Goal: Communication & Community: Participate in discussion

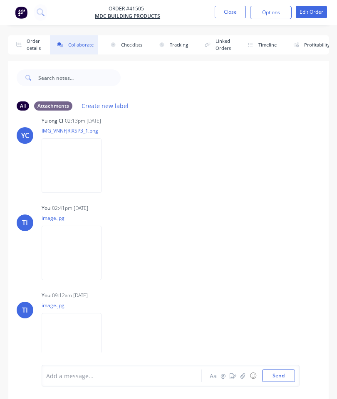
click at [227, 10] on button "Close" at bounding box center [229, 12] width 31 height 12
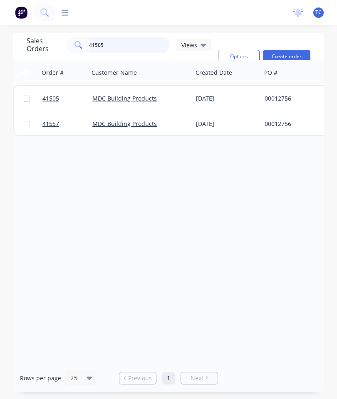
click at [127, 46] on input "41505" at bounding box center [129, 45] width 81 height 17
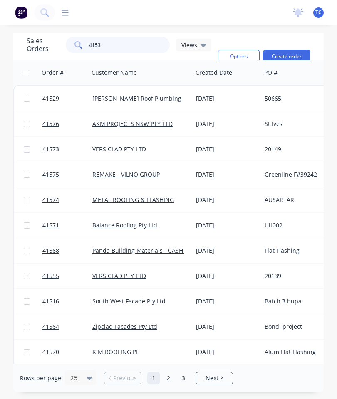
type input "41536"
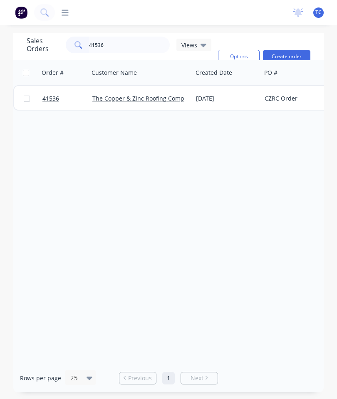
click at [50, 96] on span "41536" at bounding box center [50, 98] width 17 height 8
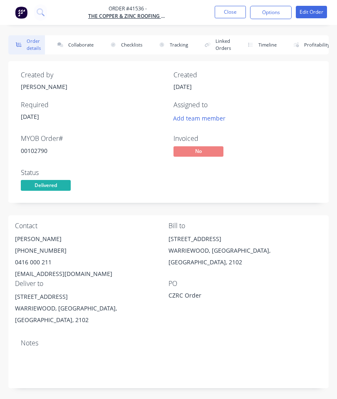
click at [83, 40] on button "Collaborate" at bounding box center [74, 44] width 48 height 19
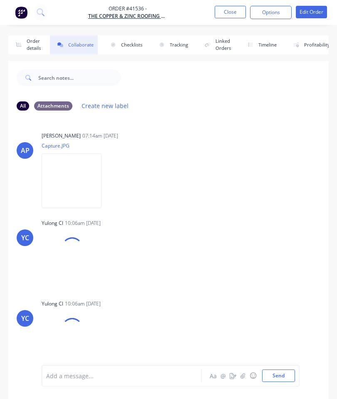
click at [244, 377] on icon "button" at bounding box center [242, 376] width 5 height 6
click at [287, 372] on button "Send" at bounding box center [278, 375] width 33 height 12
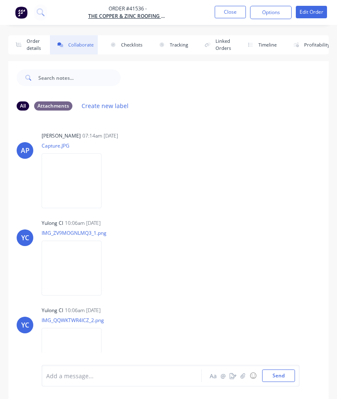
click at [227, 16] on button "Close" at bounding box center [229, 12] width 31 height 12
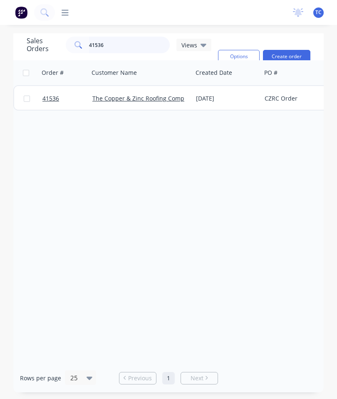
click at [144, 51] on input "41536" at bounding box center [129, 45] width 81 height 17
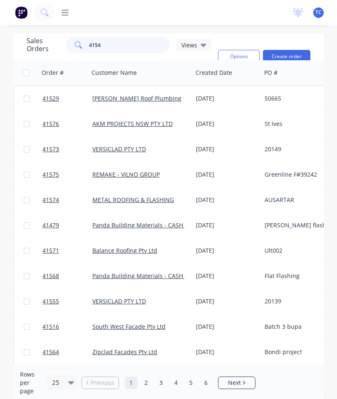
type input "41545"
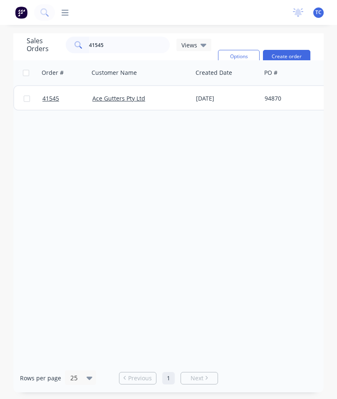
click at [49, 96] on span "41545" at bounding box center [50, 98] width 17 height 8
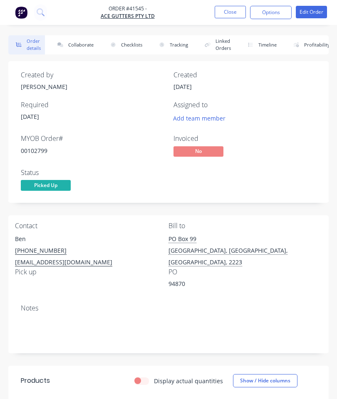
click at [81, 39] on button "Collaborate" at bounding box center [74, 44] width 48 height 19
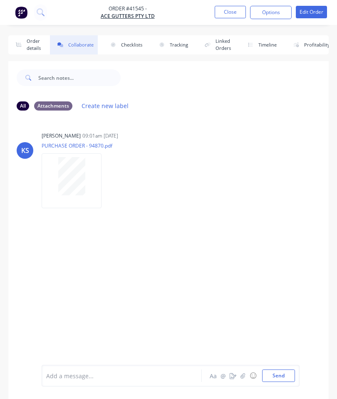
click at [241, 371] on button "button" at bounding box center [243, 376] width 10 height 10
click at [279, 374] on button "Send" at bounding box center [278, 375] width 33 height 12
click at [238, 17] on button "Close" at bounding box center [229, 12] width 31 height 12
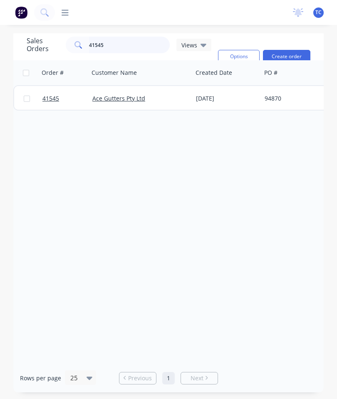
click at [133, 43] on input "41545" at bounding box center [129, 45] width 81 height 17
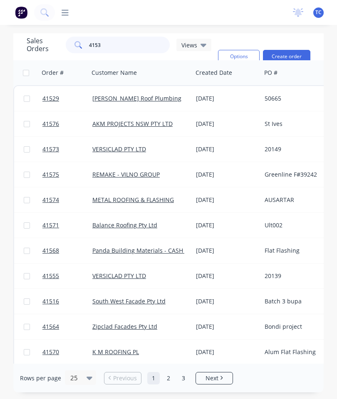
type input "41530"
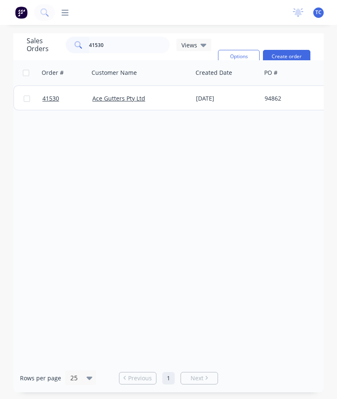
click at [49, 97] on span "41530" at bounding box center [50, 98] width 17 height 8
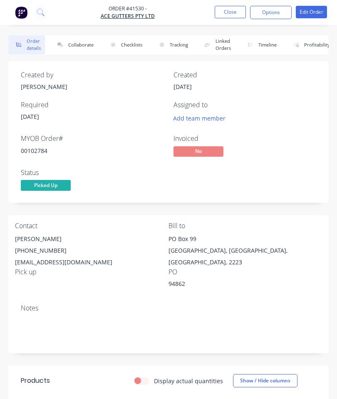
click at [76, 49] on button "Collaborate" at bounding box center [74, 44] width 48 height 19
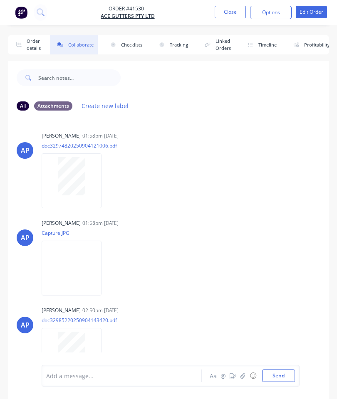
click at [242, 371] on button "button" at bounding box center [243, 376] width 10 height 10
click at [287, 377] on button "Send" at bounding box center [278, 375] width 33 height 12
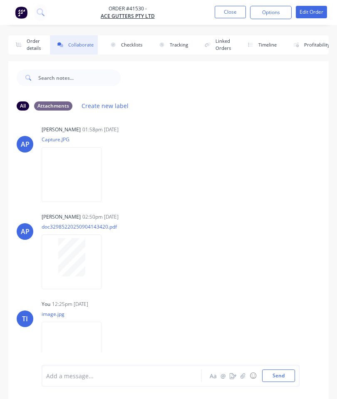
scroll to position [93, 0]
click at [231, 10] on button "Close" at bounding box center [229, 12] width 31 height 12
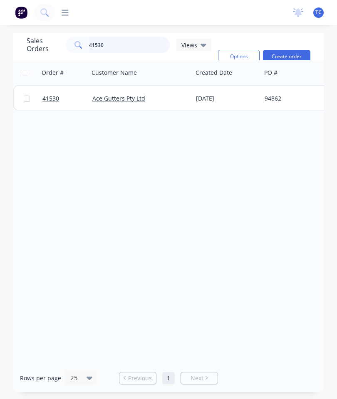
click at [136, 47] on input "41530" at bounding box center [129, 45] width 81 height 17
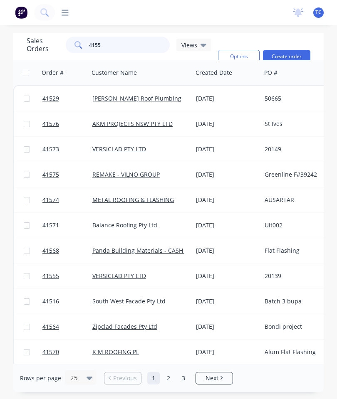
type input "41550"
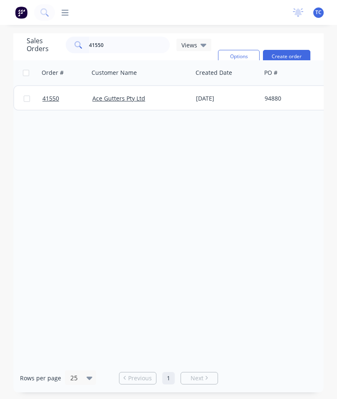
click at [51, 103] on link "41550" at bounding box center [67, 98] width 50 height 25
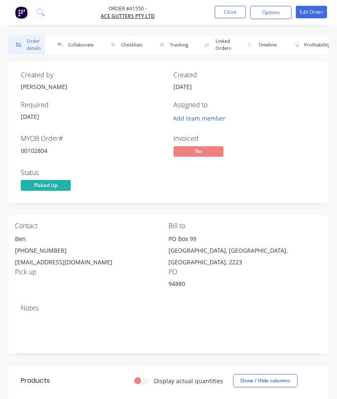
click at [82, 44] on button "Collaborate" at bounding box center [74, 44] width 48 height 19
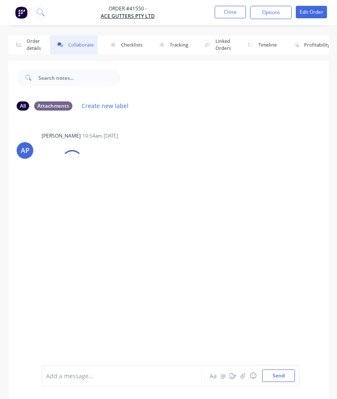
click at [241, 377] on icon "button" at bounding box center [242, 376] width 5 height 6
click at [281, 370] on button "Send" at bounding box center [278, 375] width 33 height 12
click at [226, 8] on button "Close" at bounding box center [229, 12] width 31 height 12
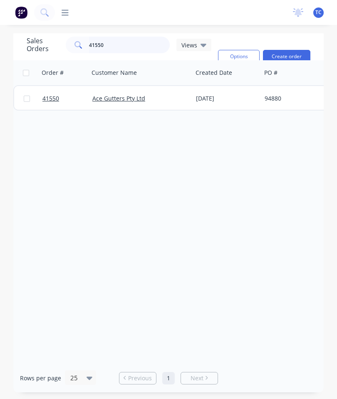
click at [126, 52] on input "41550" at bounding box center [129, 45] width 81 height 17
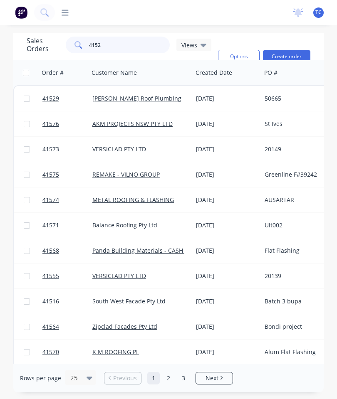
type input "41527"
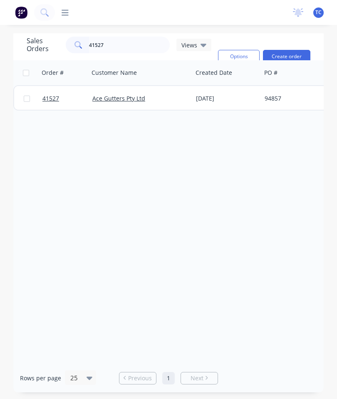
click at [53, 99] on span "41527" at bounding box center [50, 98] width 17 height 8
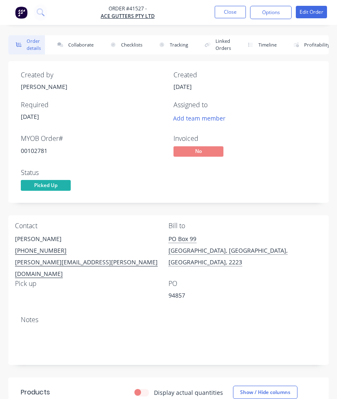
click at [86, 44] on button "Collaborate" at bounding box center [74, 44] width 48 height 19
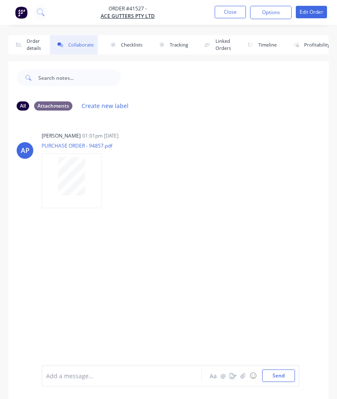
click at [238, 377] on button "button" at bounding box center [243, 376] width 10 height 10
click at [280, 372] on button "Send" at bounding box center [278, 375] width 33 height 12
click at [230, 15] on button "Close" at bounding box center [229, 12] width 31 height 12
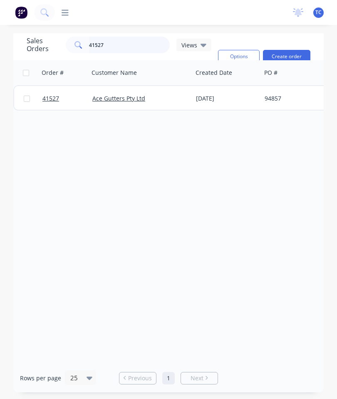
click at [152, 49] on input "41527" at bounding box center [129, 45] width 81 height 17
type input "4"
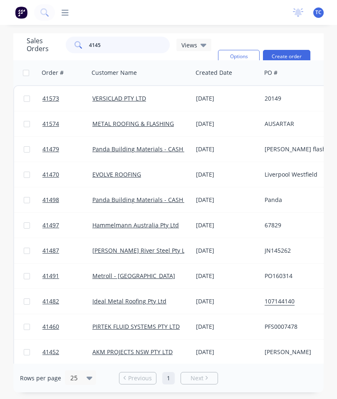
type input "41452"
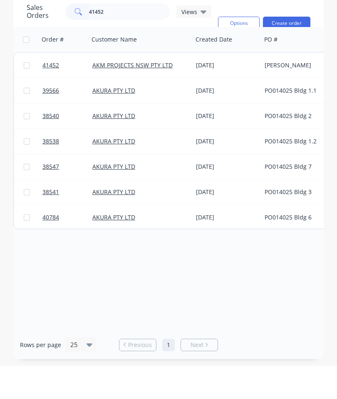
click at [49, 94] on span "41452" at bounding box center [50, 98] width 17 height 8
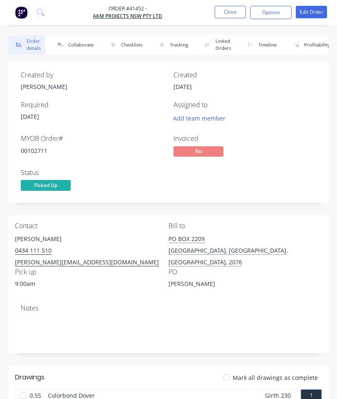
click at [77, 43] on button "Collaborate" at bounding box center [74, 44] width 48 height 19
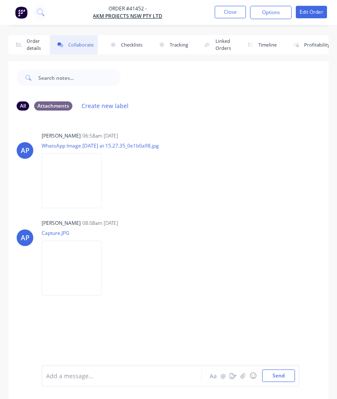
click at [240, 375] on button "button" at bounding box center [243, 376] width 10 height 10
click at [278, 370] on button "Send" at bounding box center [278, 375] width 33 height 12
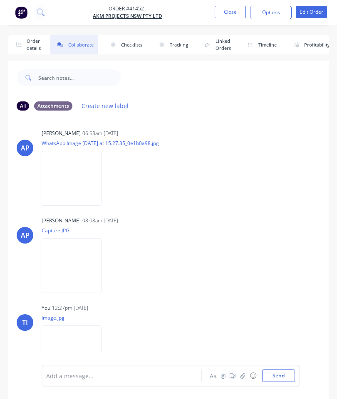
scroll to position [2, 0]
click at [236, 6] on button "Close" at bounding box center [229, 12] width 31 height 12
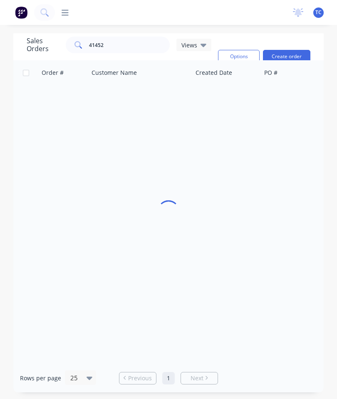
click at [234, 5] on div "dashboard products sales purchasing productivity dashboard products Product Cat…" at bounding box center [168, 12] width 337 height 25
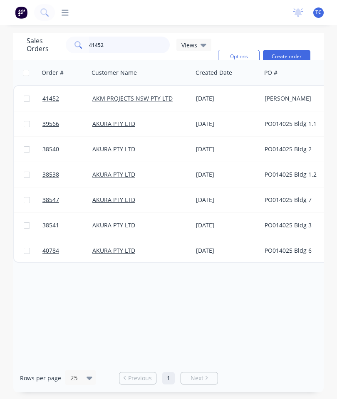
click at [138, 42] on input "41452" at bounding box center [129, 45] width 81 height 17
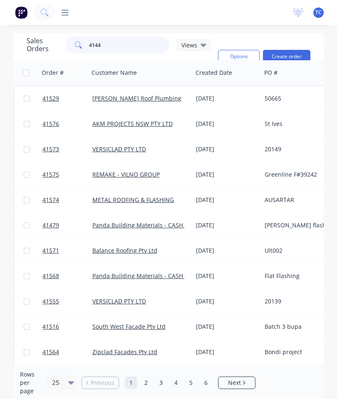
type input "41441"
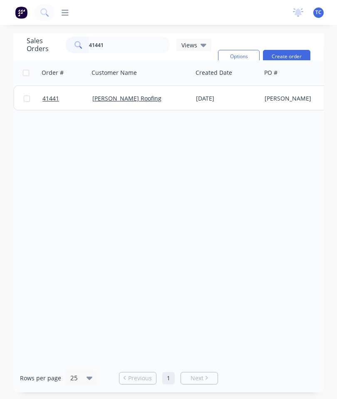
click at [52, 96] on span "41441" at bounding box center [50, 98] width 17 height 8
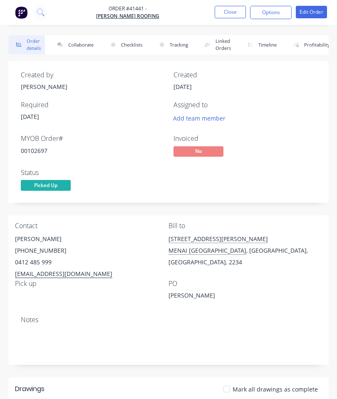
click at [79, 44] on button "Collaborate" at bounding box center [74, 44] width 48 height 19
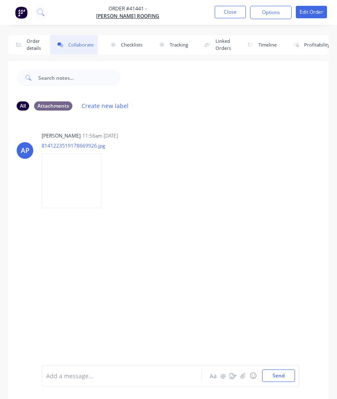
click at [244, 373] on icon "button" at bounding box center [242, 375] width 5 height 5
click at [283, 381] on button "Send" at bounding box center [278, 375] width 33 height 12
